Goal: Task Accomplishment & Management: Manage account settings

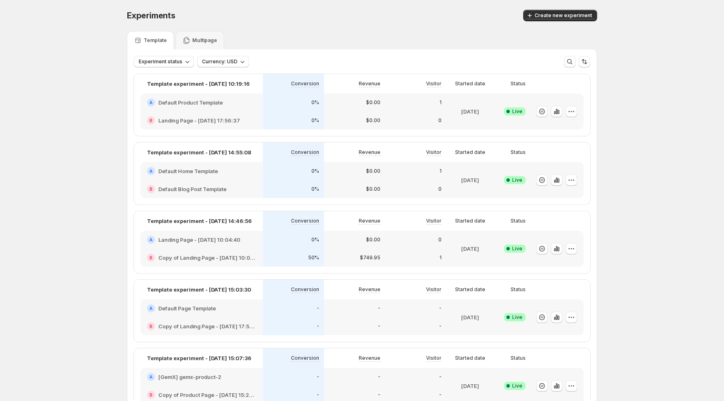
scroll to position [882, 0]
